Goal: Information Seeking & Learning: Learn about a topic

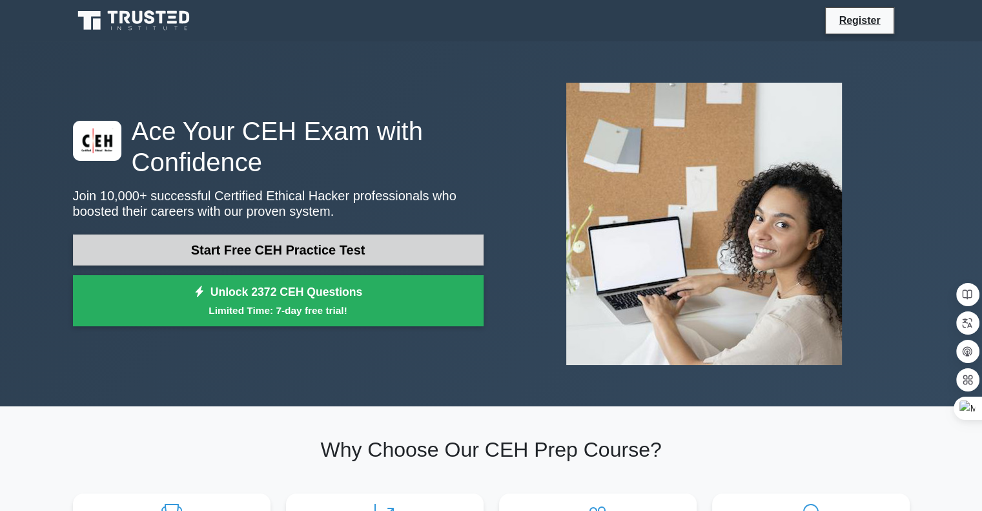
click at [326, 251] on link "Start Free CEH Practice Test" at bounding box center [278, 249] width 411 height 31
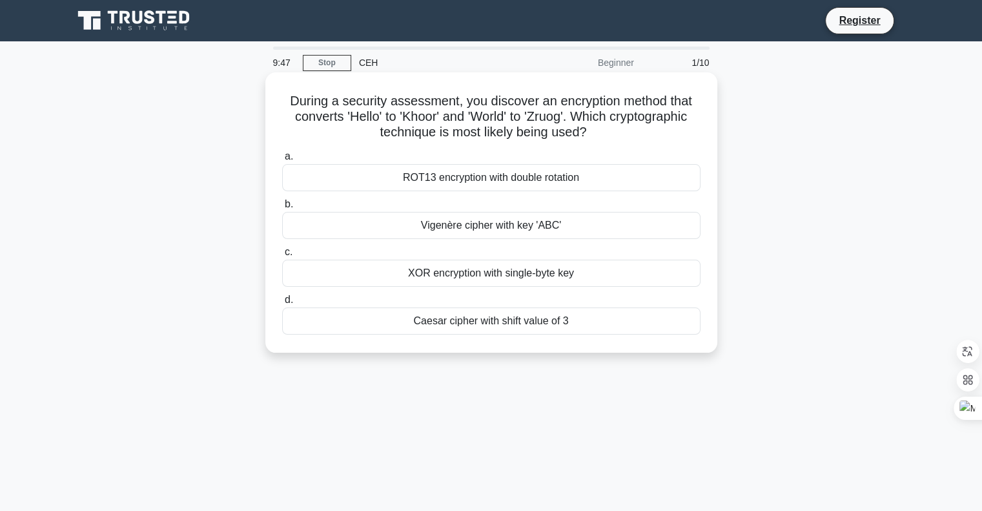
click at [446, 318] on div "Caesar cipher with shift value of 3" at bounding box center [491, 320] width 419 height 27
click at [282, 304] on input "[PERSON_NAME] cipher with shift value of 3" at bounding box center [282, 300] width 0 height 8
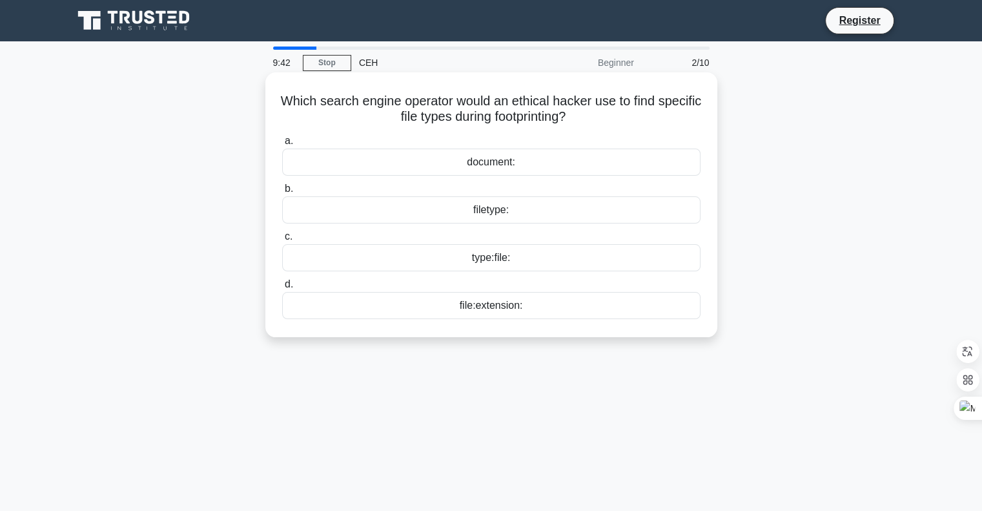
click at [492, 259] on div "type:file:" at bounding box center [491, 257] width 419 height 27
click at [282, 241] on input "c. type:file:" at bounding box center [282, 237] width 0 height 8
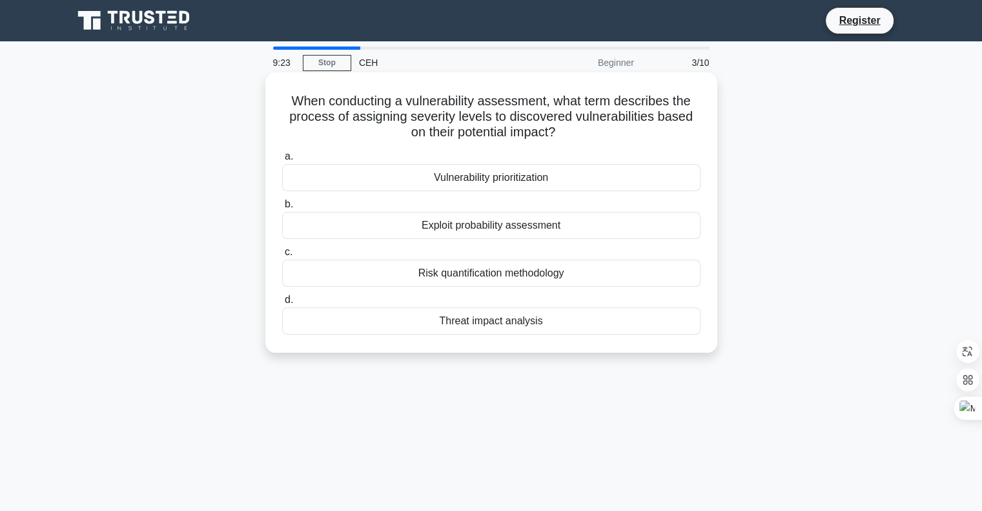
click at [483, 277] on div "Risk quantification methodology" at bounding box center [491, 273] width 419 height 27
click at [282, 256] on input "c. Risk quantification methodology" at bounding box center [282, 252] width 0 height 8
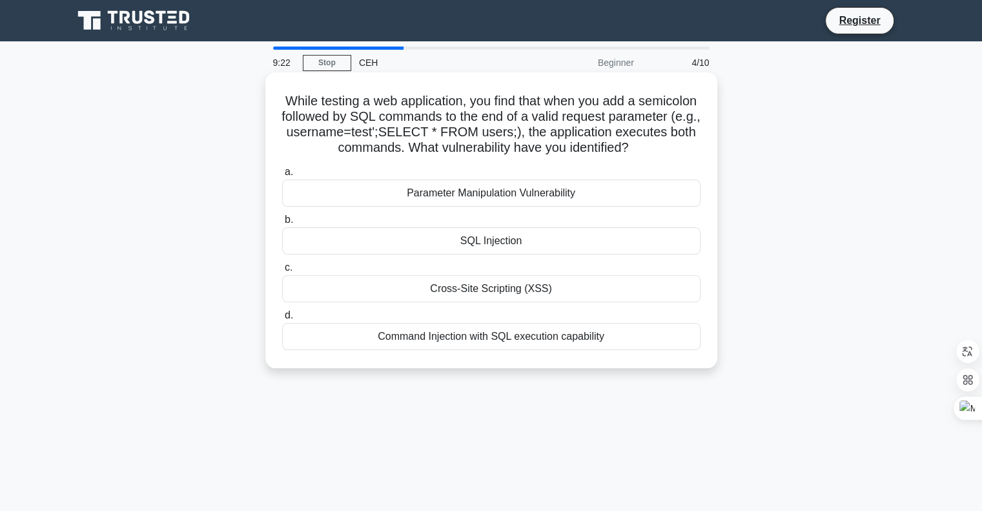
click at [539, 294] on div "Cross-Site Scripting (XSS)" at bounding box center [491, 288] width 419 height 27
click at [282, 272] on input "c. Cross-Site Scripting (XSS)" at bounding box center [282, 268] width 0 height 8
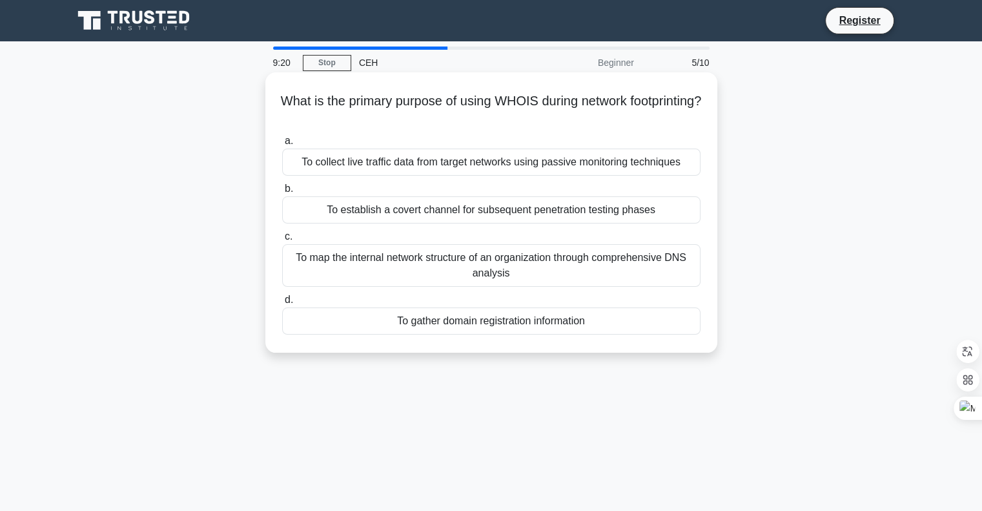
click at [543, 321] on div "To gather domain registration information" at bounding box center [491, 320] width 419 height 27
click at [282, 304] on input "d. To gather domain registration information" at bounding box center [282, 300] width 0 height 8
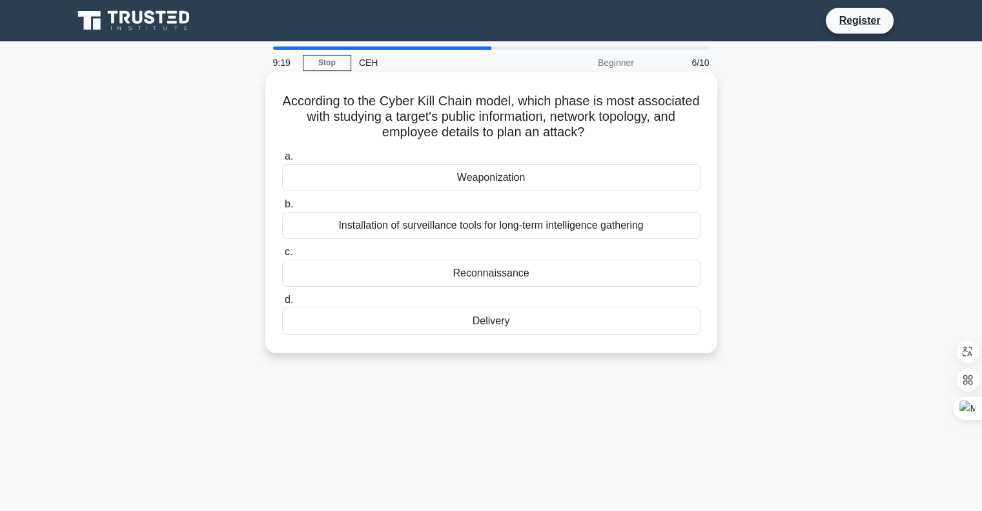
click at [492, 324] on div "Delivery" at bounding box center [491, 320] width 419 height 27
click at [282, 304] on input "d. Delivery" at bounding box center [282, 300] width 0 height 8
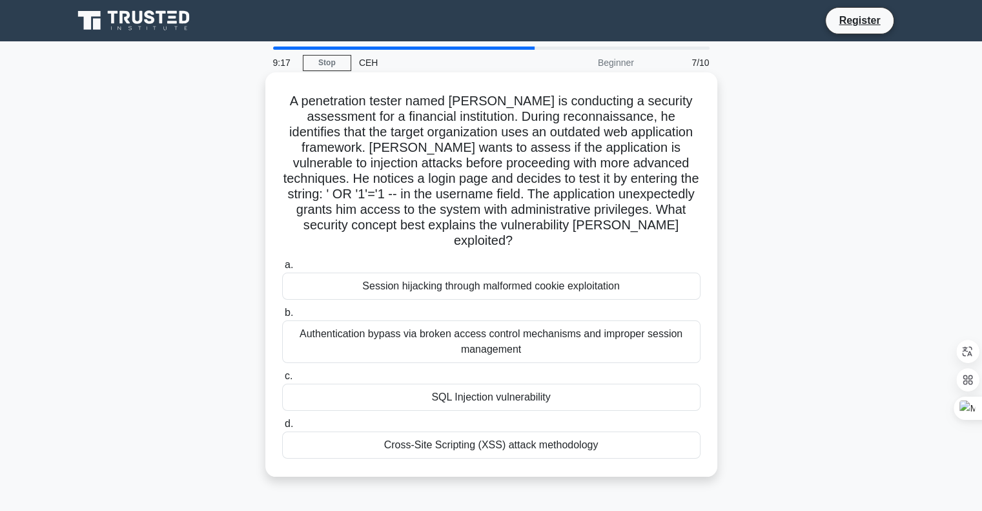
click at [499, 384] on div "SQL Injection vulnerability" at bounding box center [491, 397] width 419 height 27
click at [282, 379] on input "c. SQL Injection vulnerability" at bounding box center [282, 376] width 0 height 8
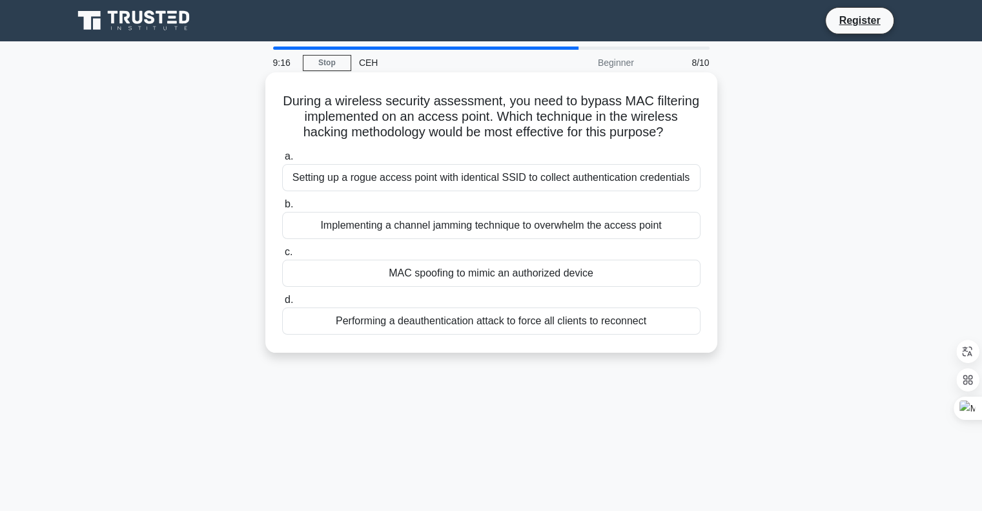
click at [488, 323] on div "Performing a deauthentication attack to force all clients to reconnect" at bounding box center [491, 320] width 419 height 27
click at [282, 304] on input "d. Performing a deauthentication attack to force all clients to reconnect" at bounding box center [282, 300] width 0 height 8
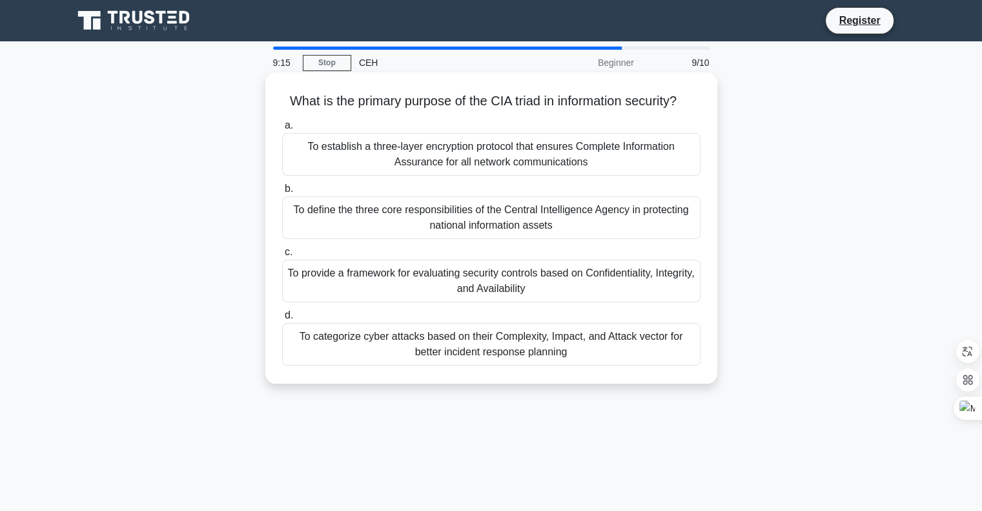
click at [490, 347] on div "To categorize cyber attacks based on their Complexity, Impact, and Attack vecto…" at bounding box center [491, 344] width 419 height 43
click at [282, 320] on input "d. To categorize cyber attacks based on their Complexity, Impact, and Attack ve…" at bounding box center [282, 315] width 0 height 8
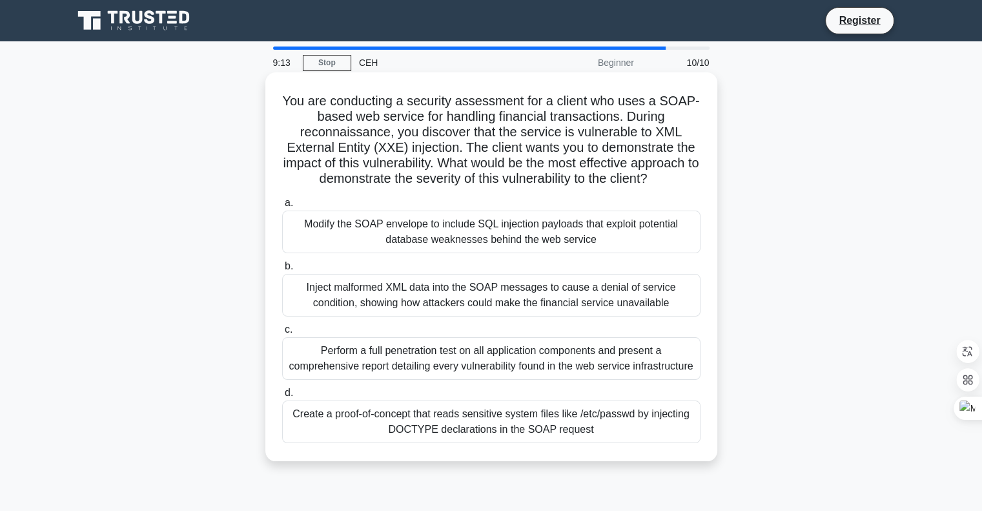
click at [491, 426] on div "Create a proof-of-concept that reads sensitive system files like /etc/passwd by…" at bounding box center [491, 421] width 419 height 43
click at [282, 397] on input "d. Create a proof-of-concept that reads sensitive system files like /etc/passwd…" at bounding box center [282, 393] width 0 height 8
